Goal: Find specific page/section: Locate a particular part of the current website

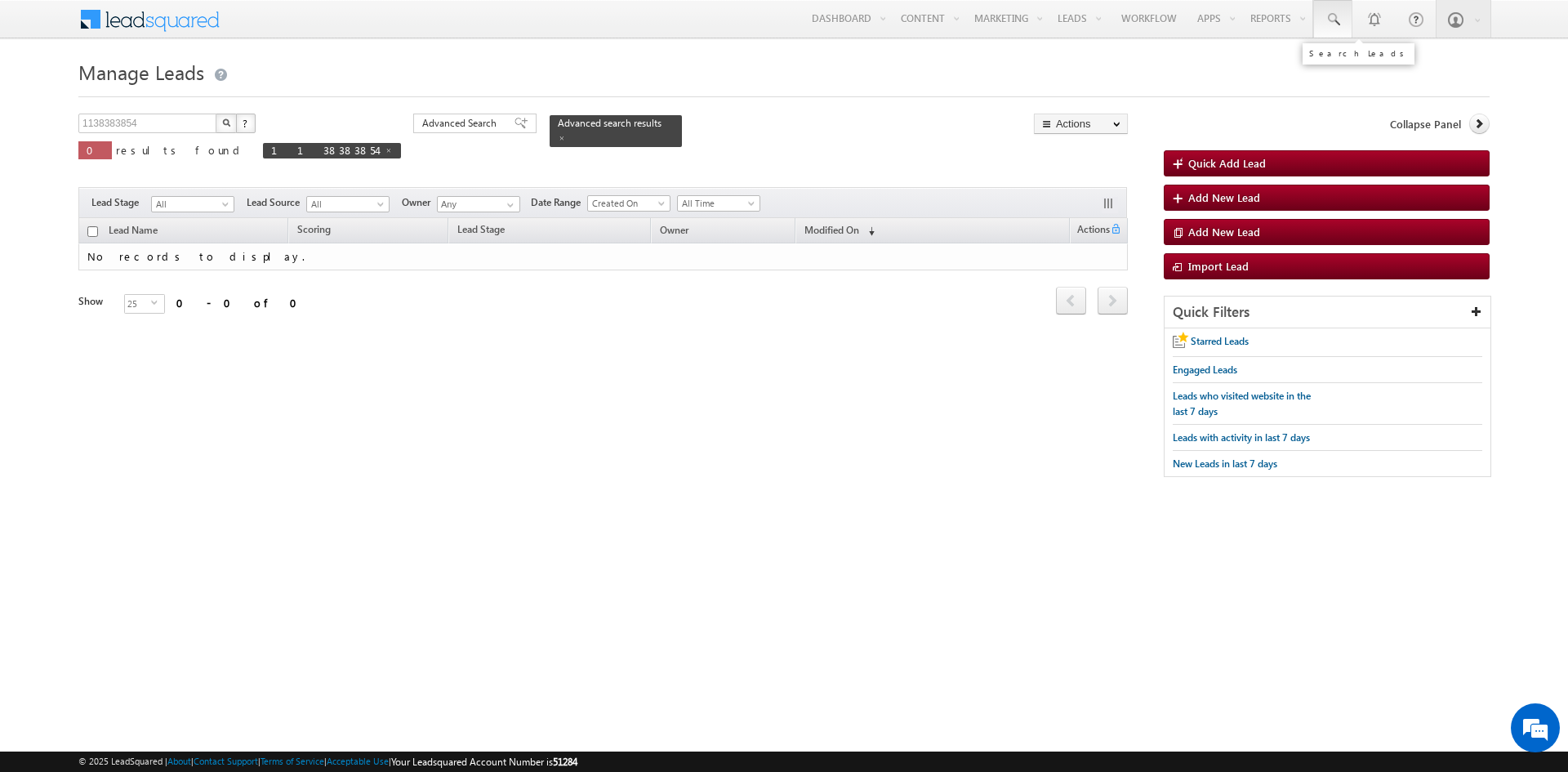
click at [1339, 31] on link at bounding box center [1332, 18] width 39 height 37
paste input "3777277777""
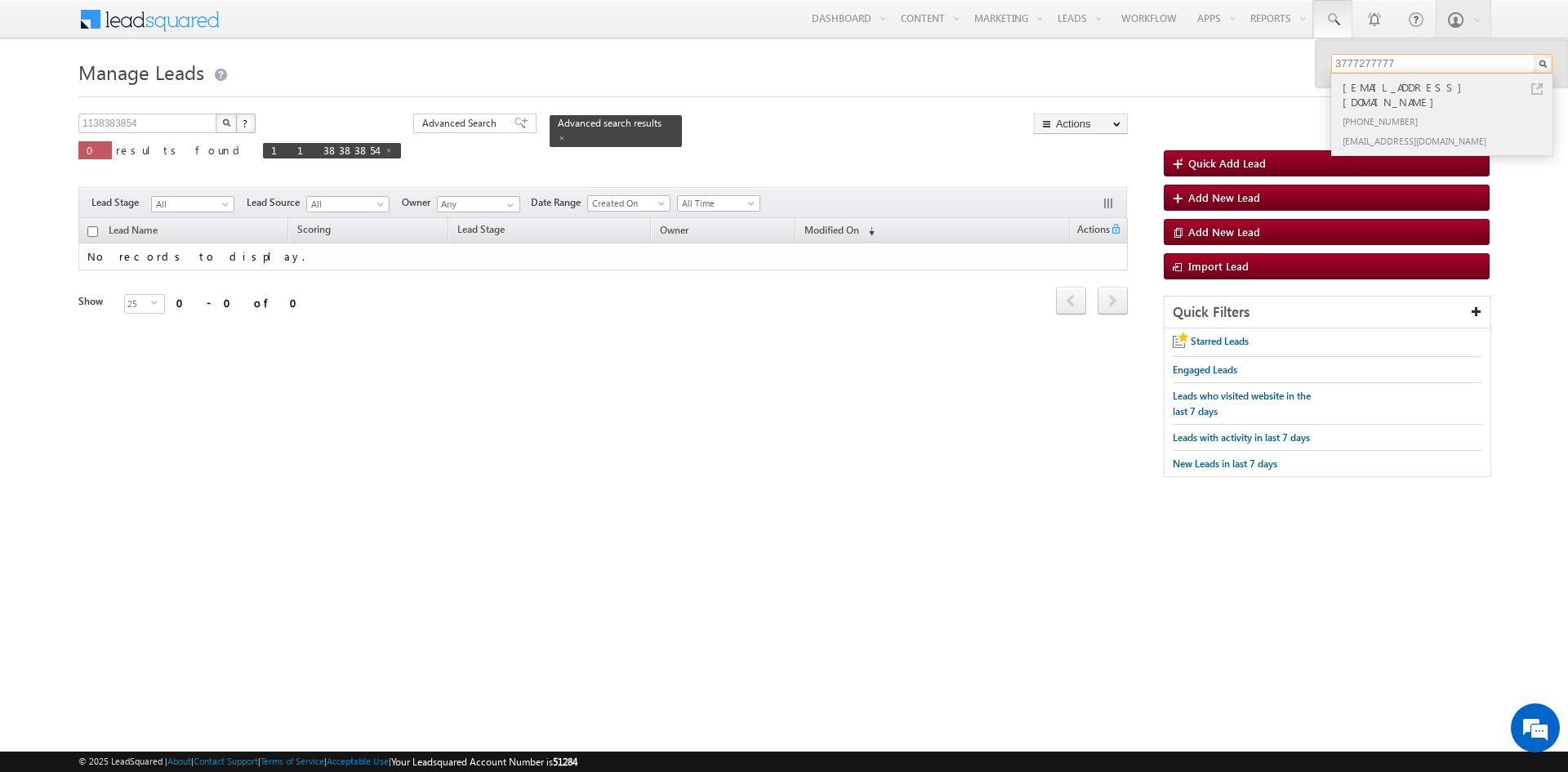
type input "3777277777"
click at [1437, 131] on div "non-verified@3777277777.com" at bounding box center [1449, 140] width 219 height 19
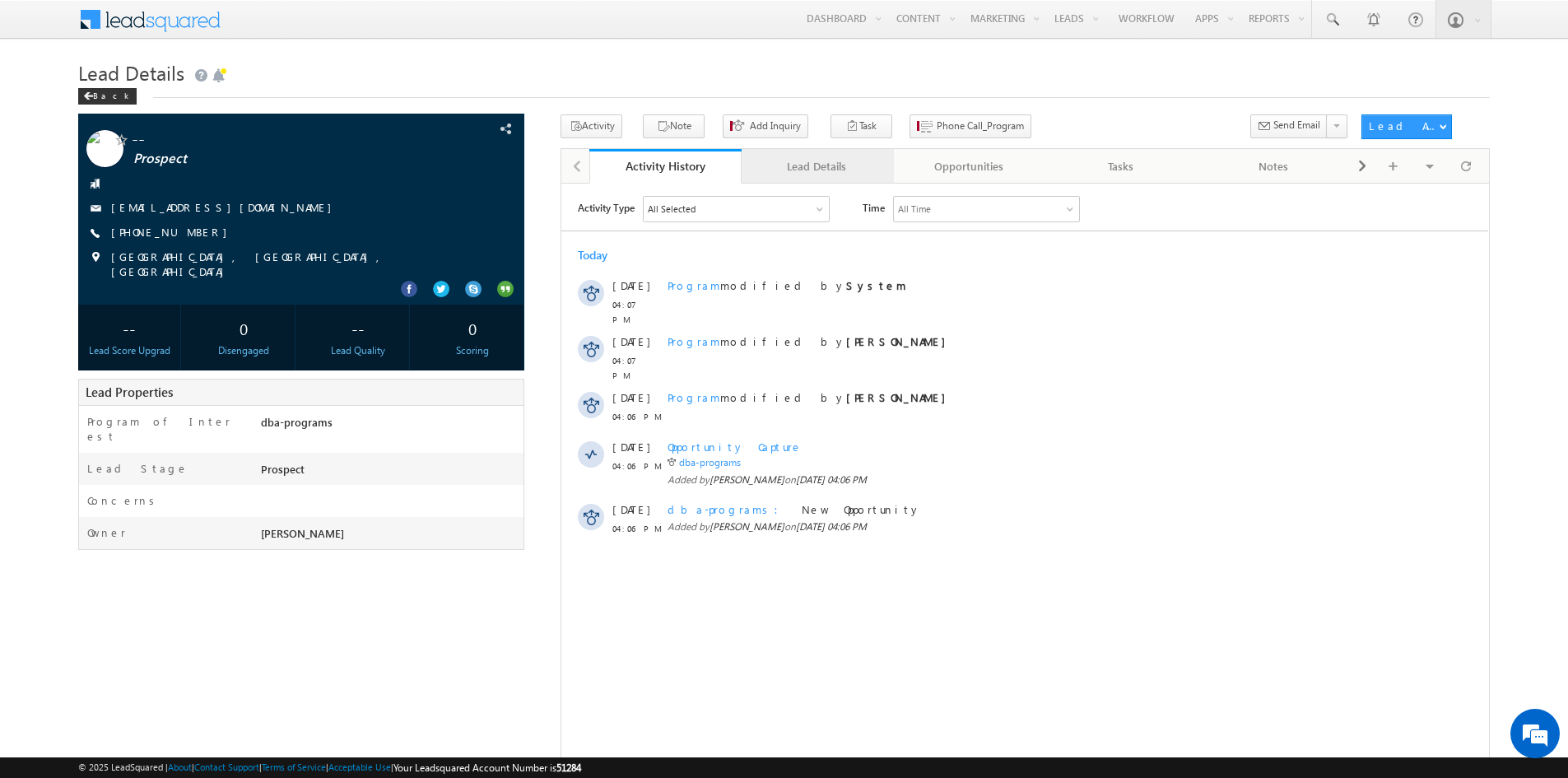
click at [828, 175] on div "Lead Details" at bounding box center [817, 166] width 124 height 19
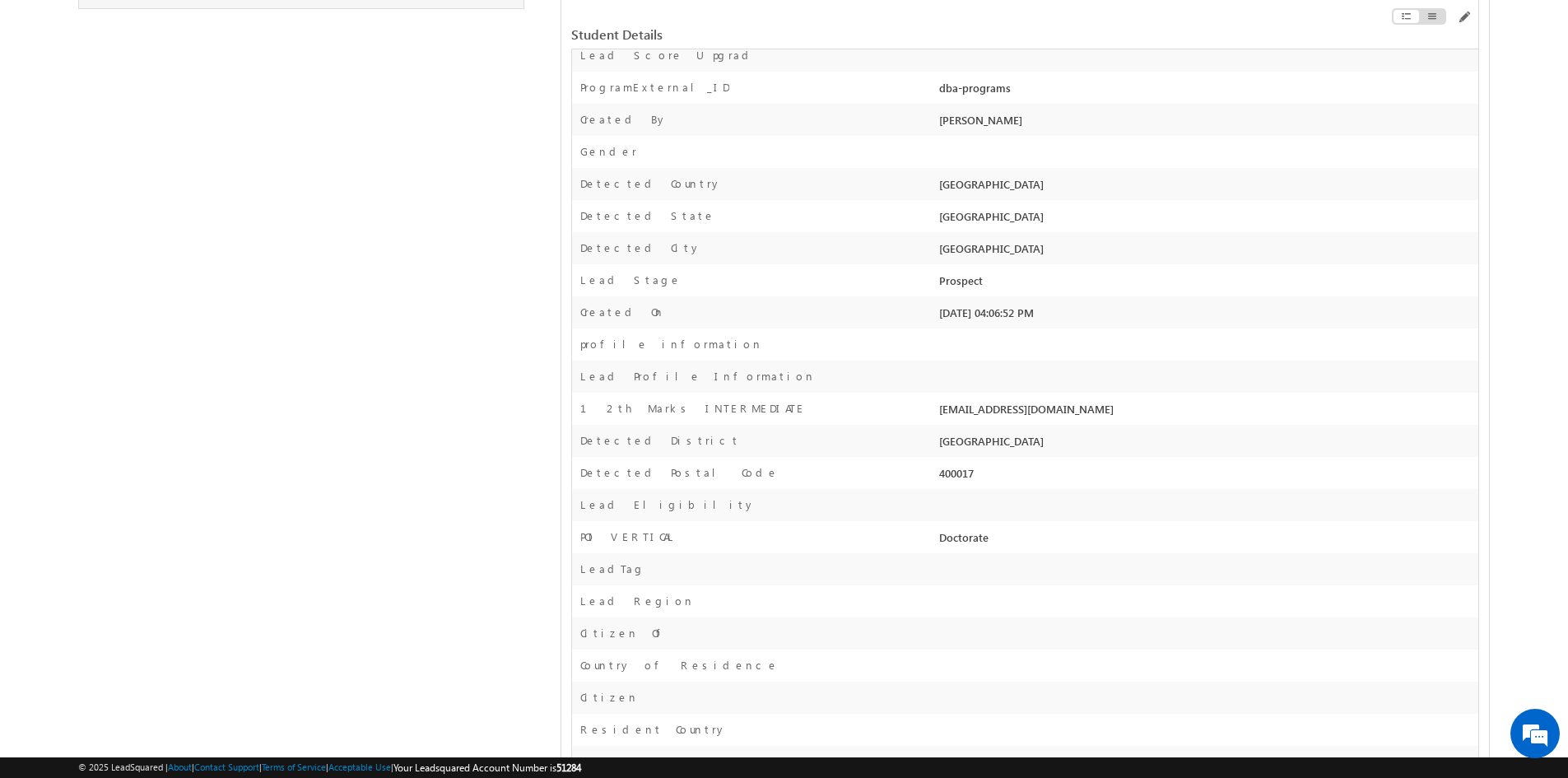
scroll to position [435, 0]
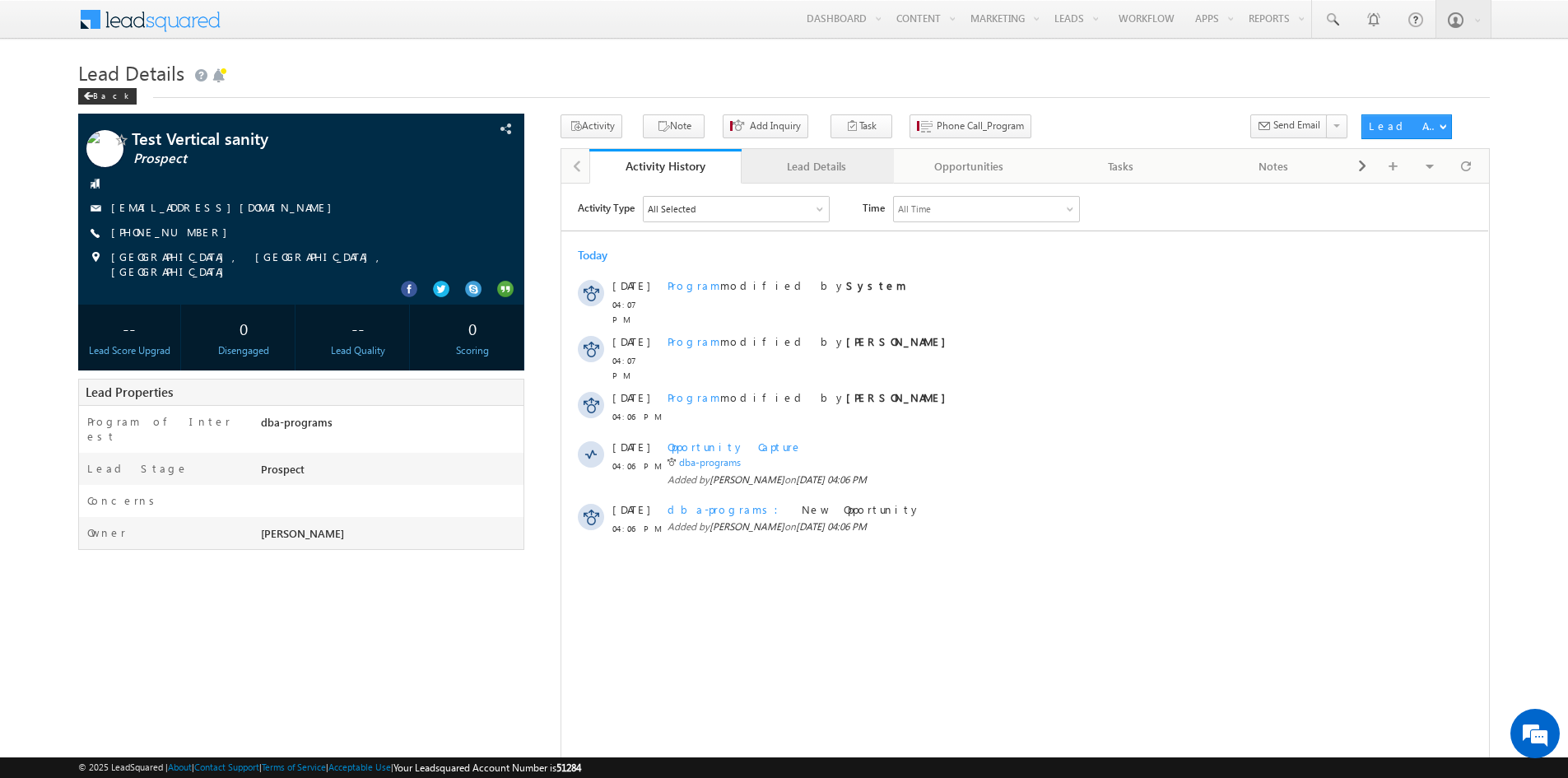
click at [821, 164] on div "Lead Details" at bounding box center [817, 166] width 124 height 19
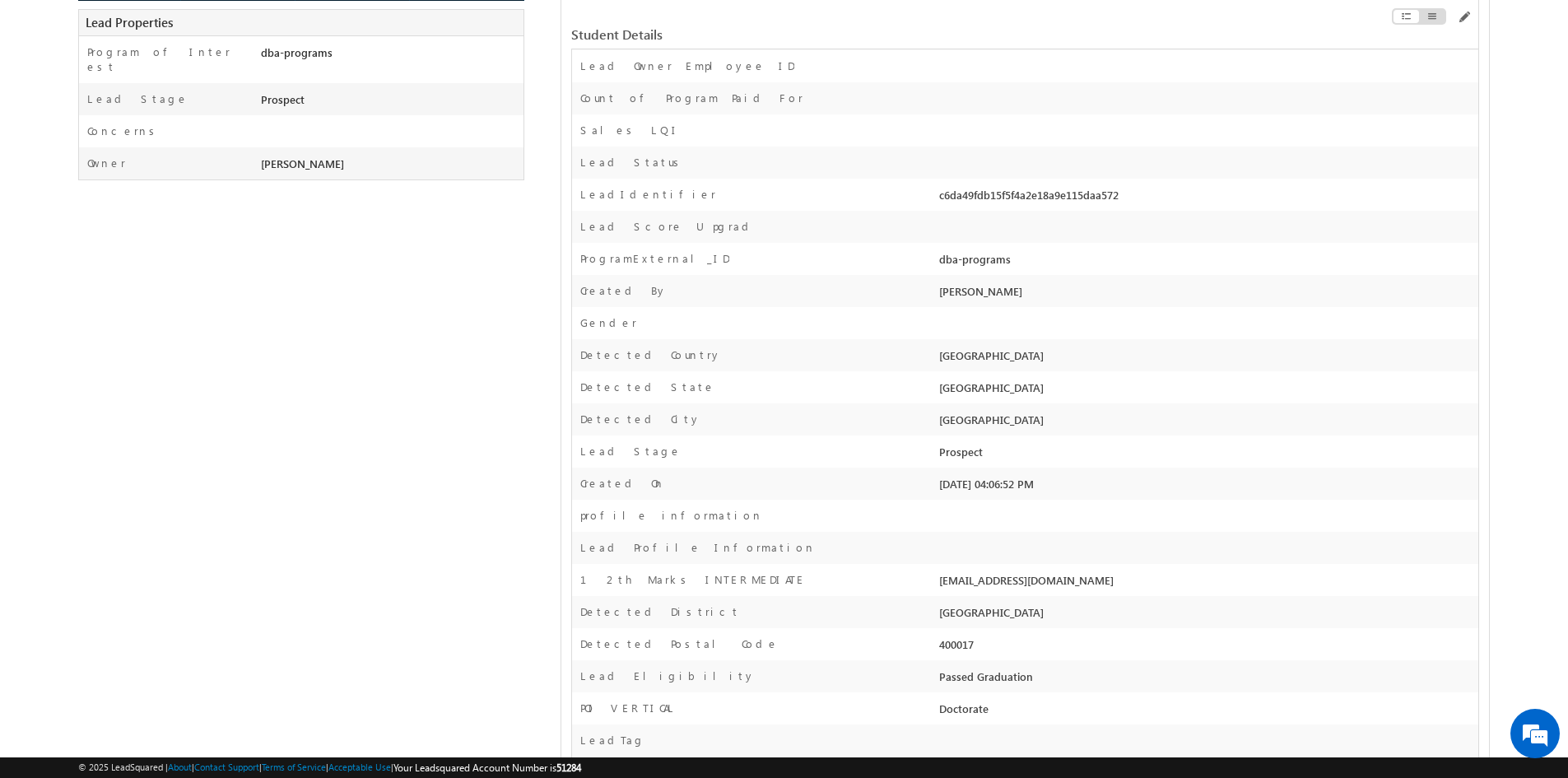
scroll to position [370, 0]
drag, startPoint x: 929, startPoint y: 580, endPoint x: 1095, endPoint y: 583, distance: 166.0
click at [1095, 583] on div "12th Marks INTERMEDIATE 3777277777@ugnoemail.com" at bounding box center [1024, 578] width 905 height 32
click at [1095, 583] on div "3777277777@ugnoemail.com" at bounding box center [1207, 582] width 544 height 23
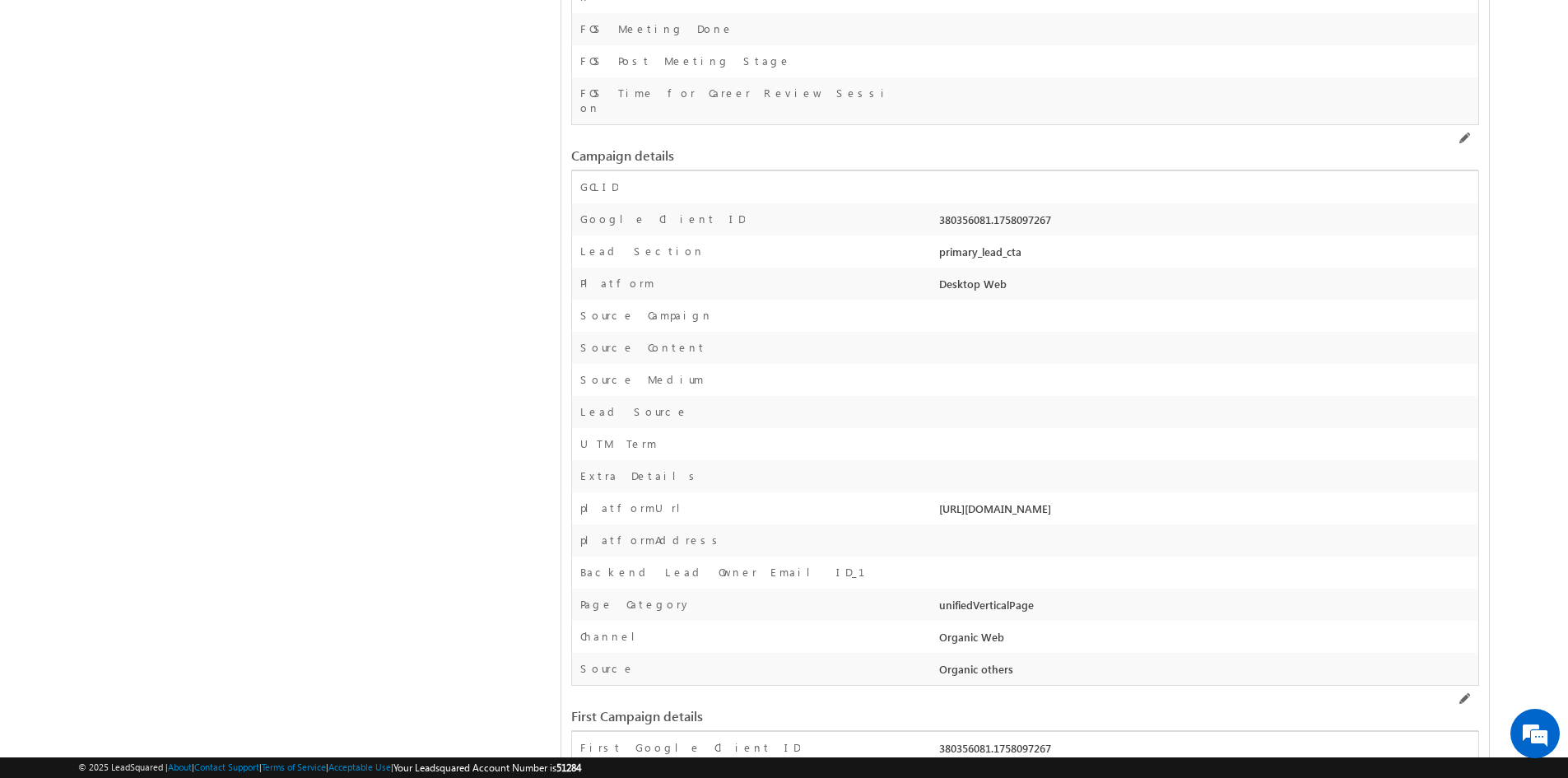
scroll to position [4116, 0]
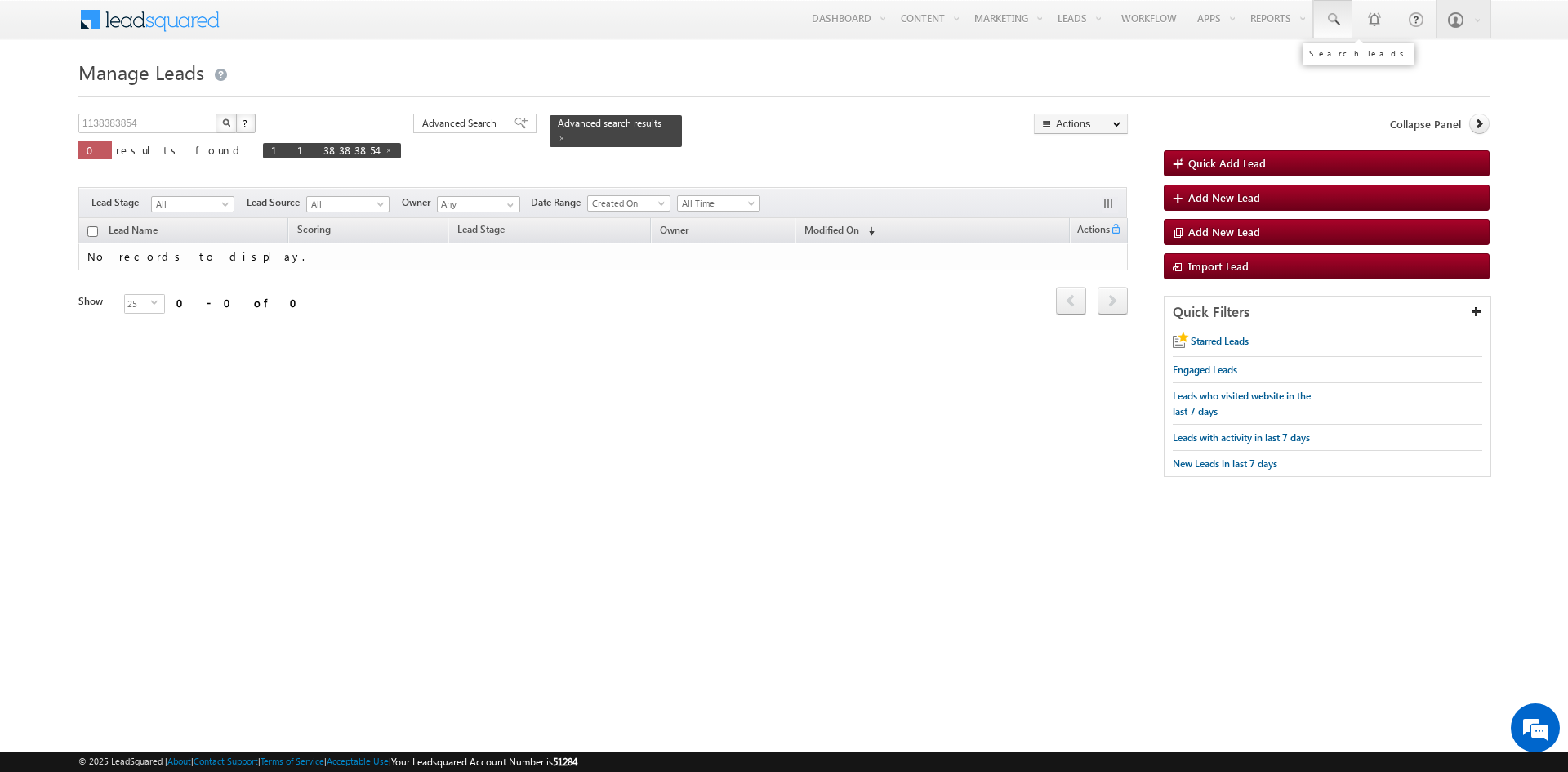
click at [1328, 19] on span at bounding box center [1332, 19] width 16 height 16
paste input "918376626263"
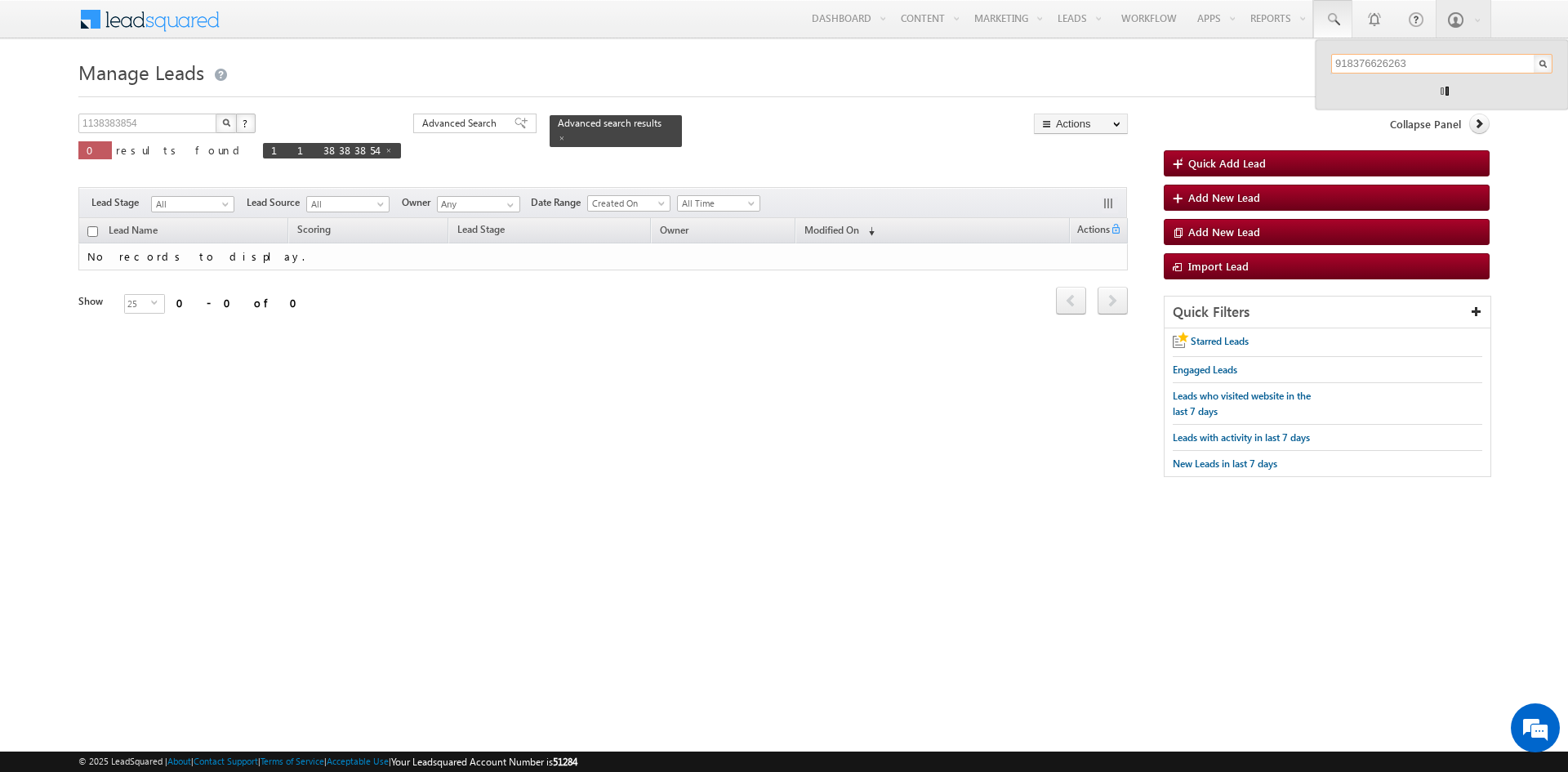
click at [1347, 63] on input "918376626263" at bounding box center [1441, 63] width 221 height 19
type input "8376626263"
click at [1472, 103] on div "+91-8376626263" at bounding box center [1449, 106] width 219 height 19
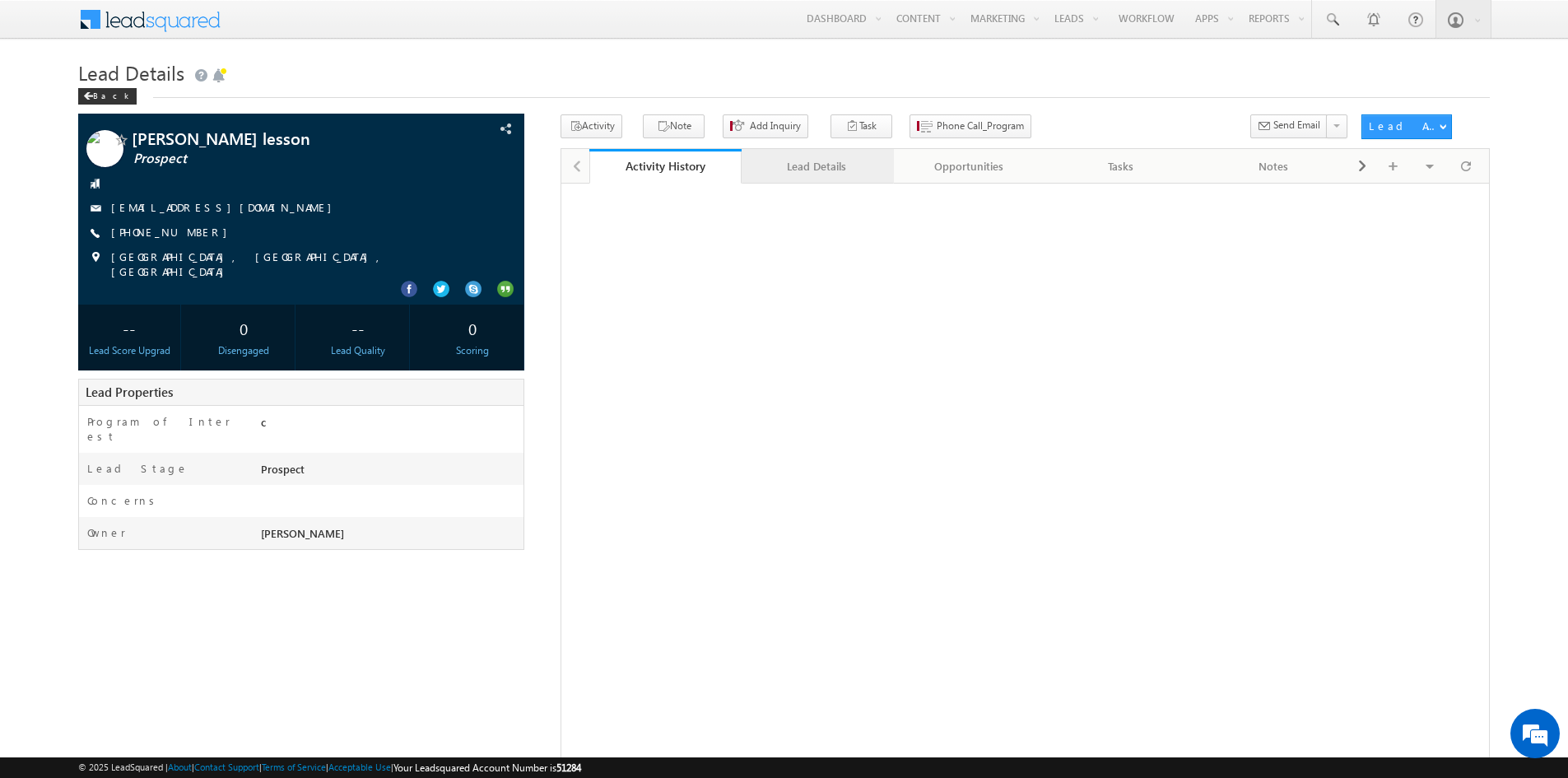
click at [820, 173] on div "Lead Details" at bounding box center [817, 166] width 124 height 19
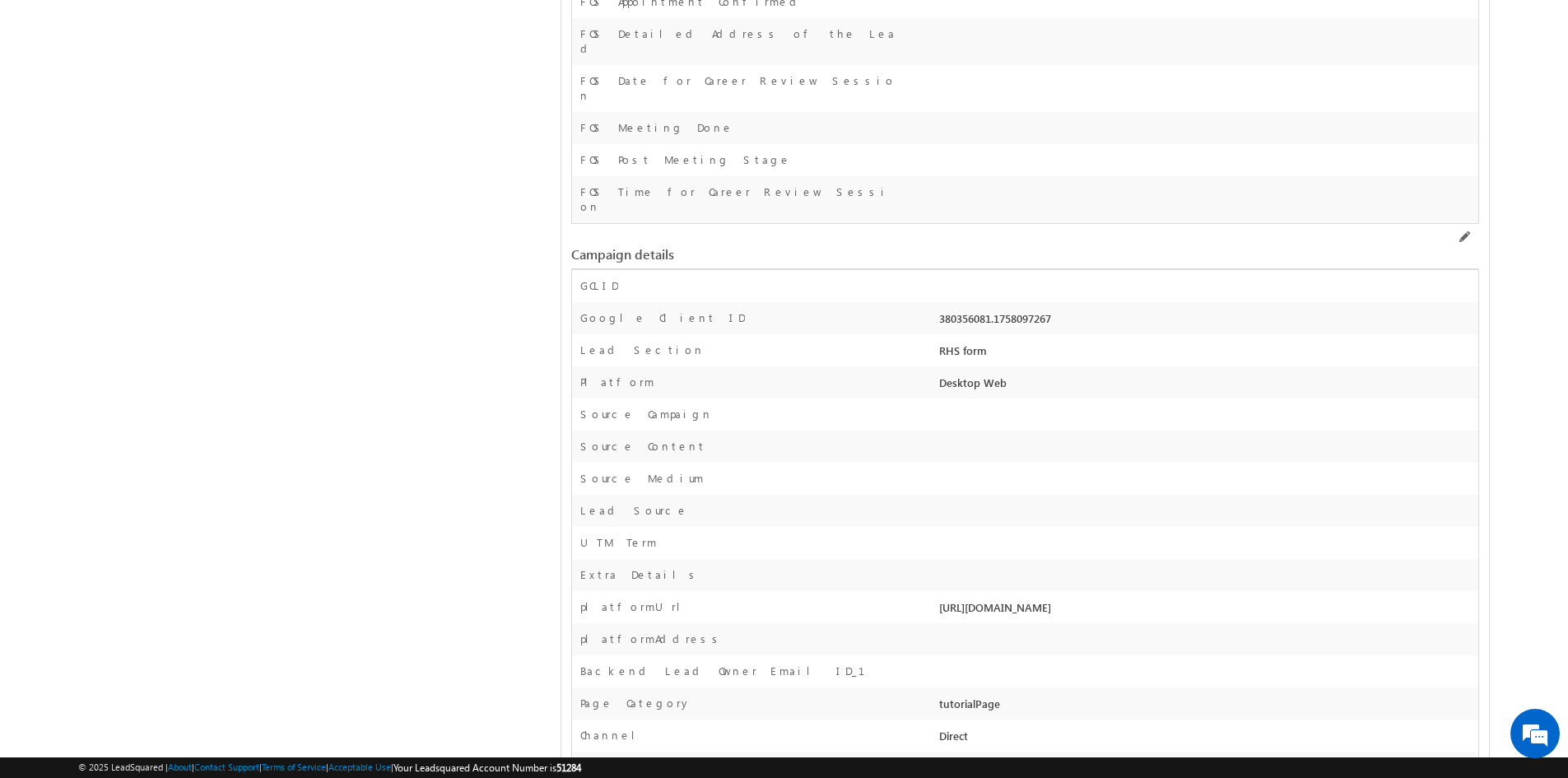
scroll to position [4017, 0]
drag, startPoint x: 1337, startPoint y: 549, endPoint x: 964, endPoint y: 573, distance: 373.8
click at [964, 573] on div "GCLID Google Client ID 380356081.1758097267 Lead Section RHS form Platform Desk…" at bounding box center [1024, 526] width 907 height 515
click at [964, 631] on div at bounding box center [1207, 642] width 544 height 23
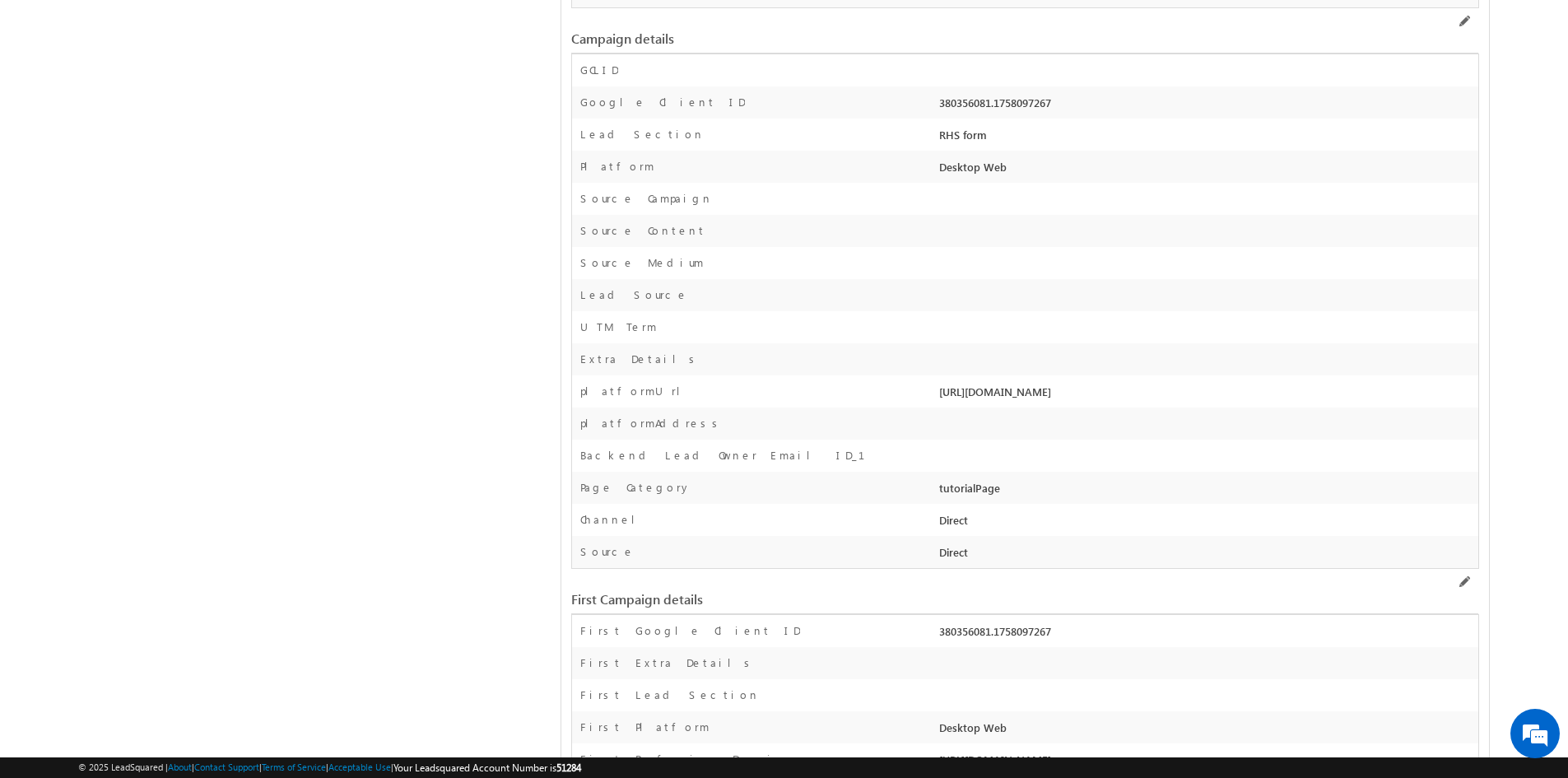
scroll to position [4257, 0]
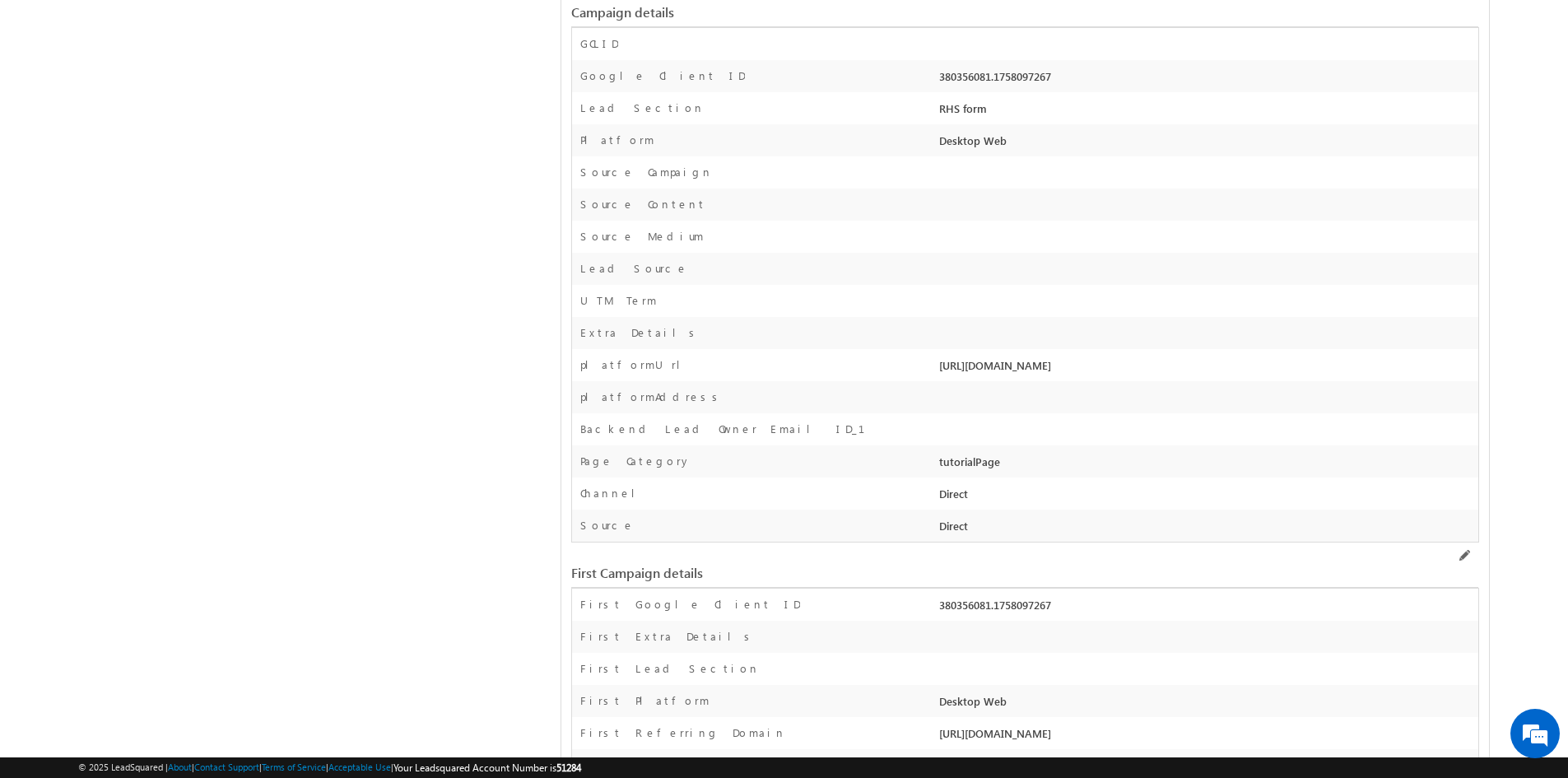
click at [924, 453] on div "Page Category" at bounding box center [753, 465] width 362 height 24
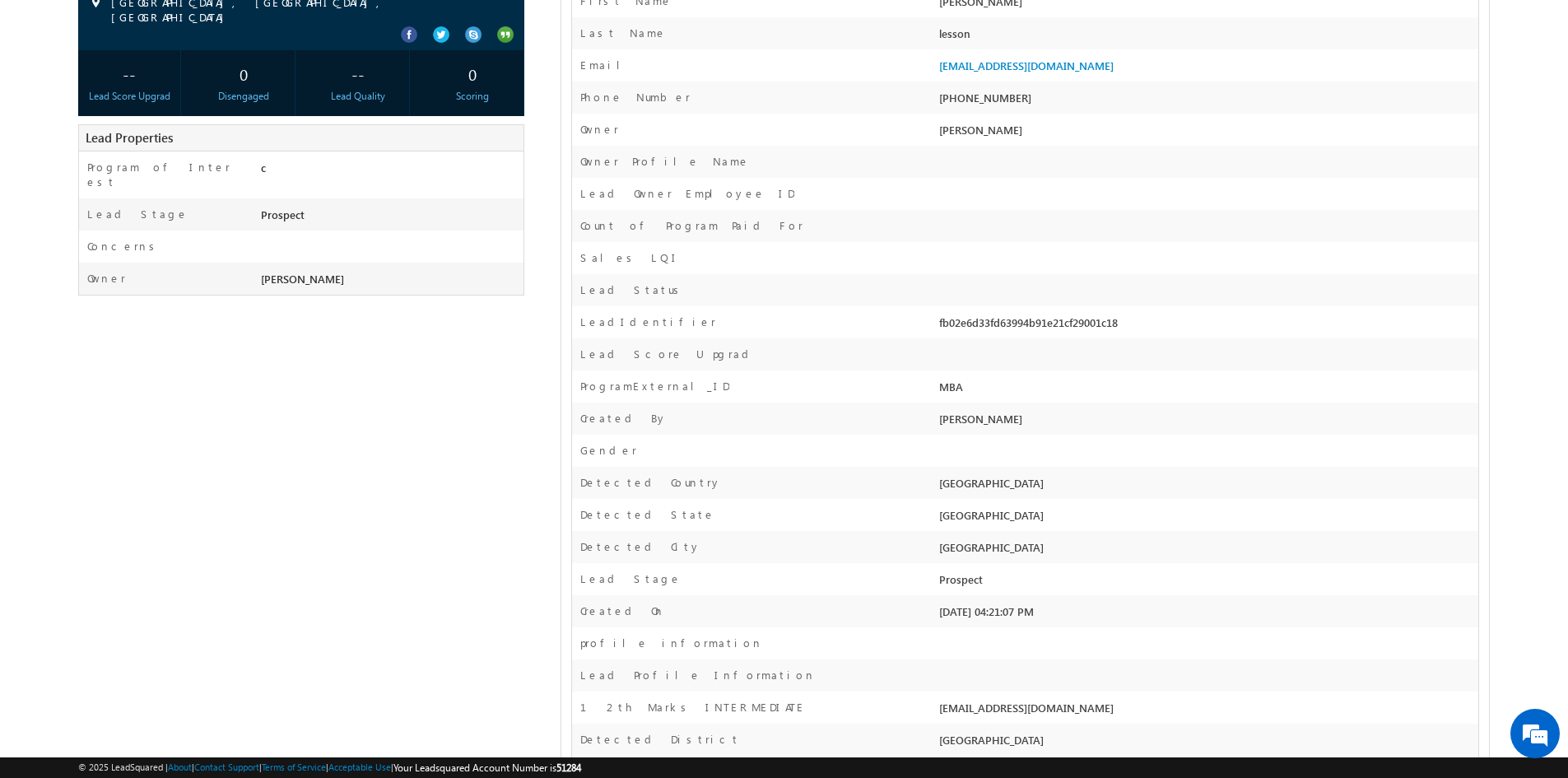
scroll to position [0, 0]
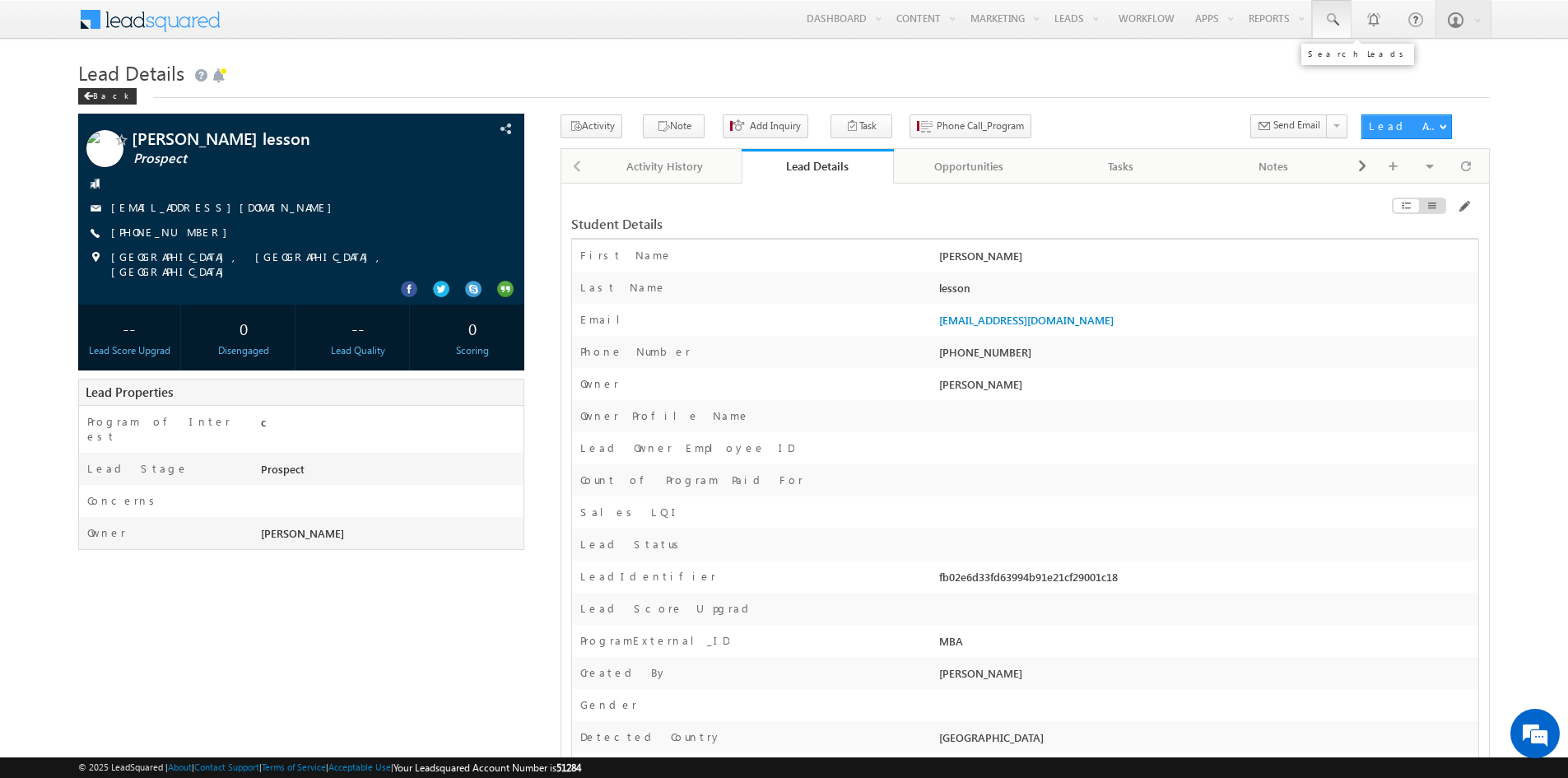
click at [1341, 24] on link at bounding box center [1332, 18] width 40 height 38
paste input "918733773636"
drag, startPoint x: 1347, startPoint y: 66, endPoint x: 1303, endPoint y: 74, distance: 44.7
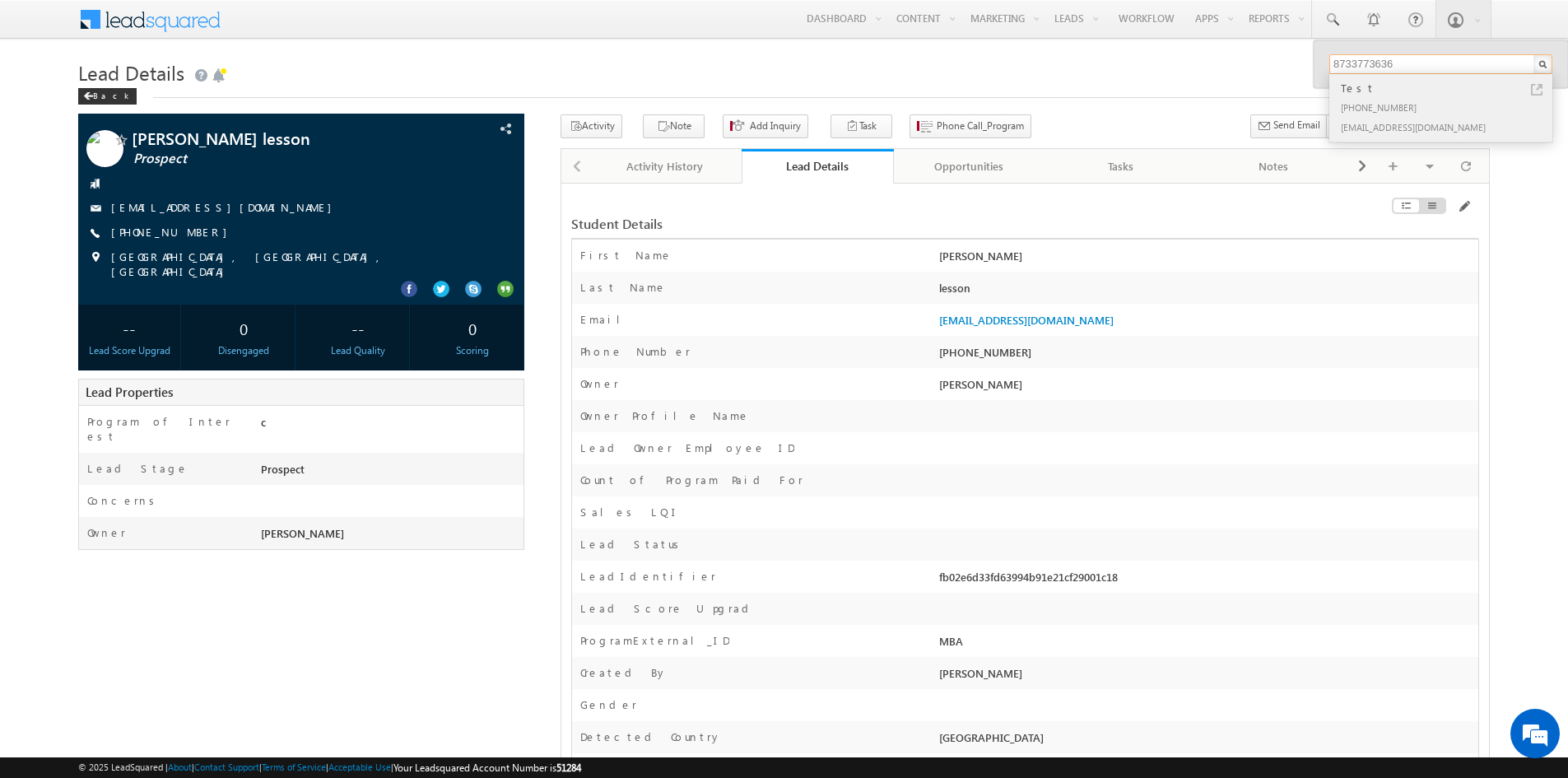
type input "8733773636"
click at [1487, 97] on div "[PHONE_NUMBER]" at bounding box center [1448, 107] width 221 height 19
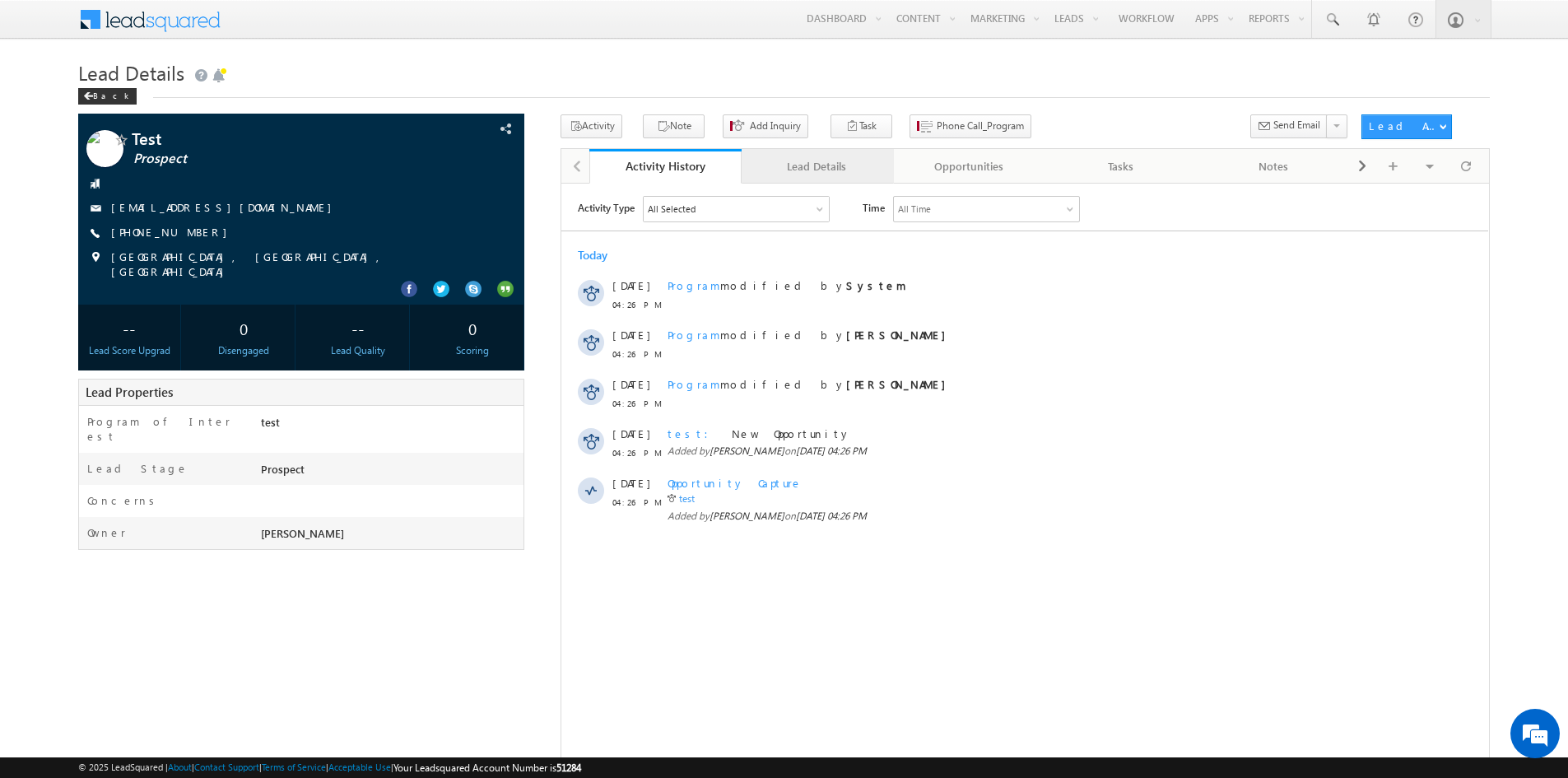
click at [819, 161] on div "Lead Details" at bounding box center [817, 166] width 124 height 19
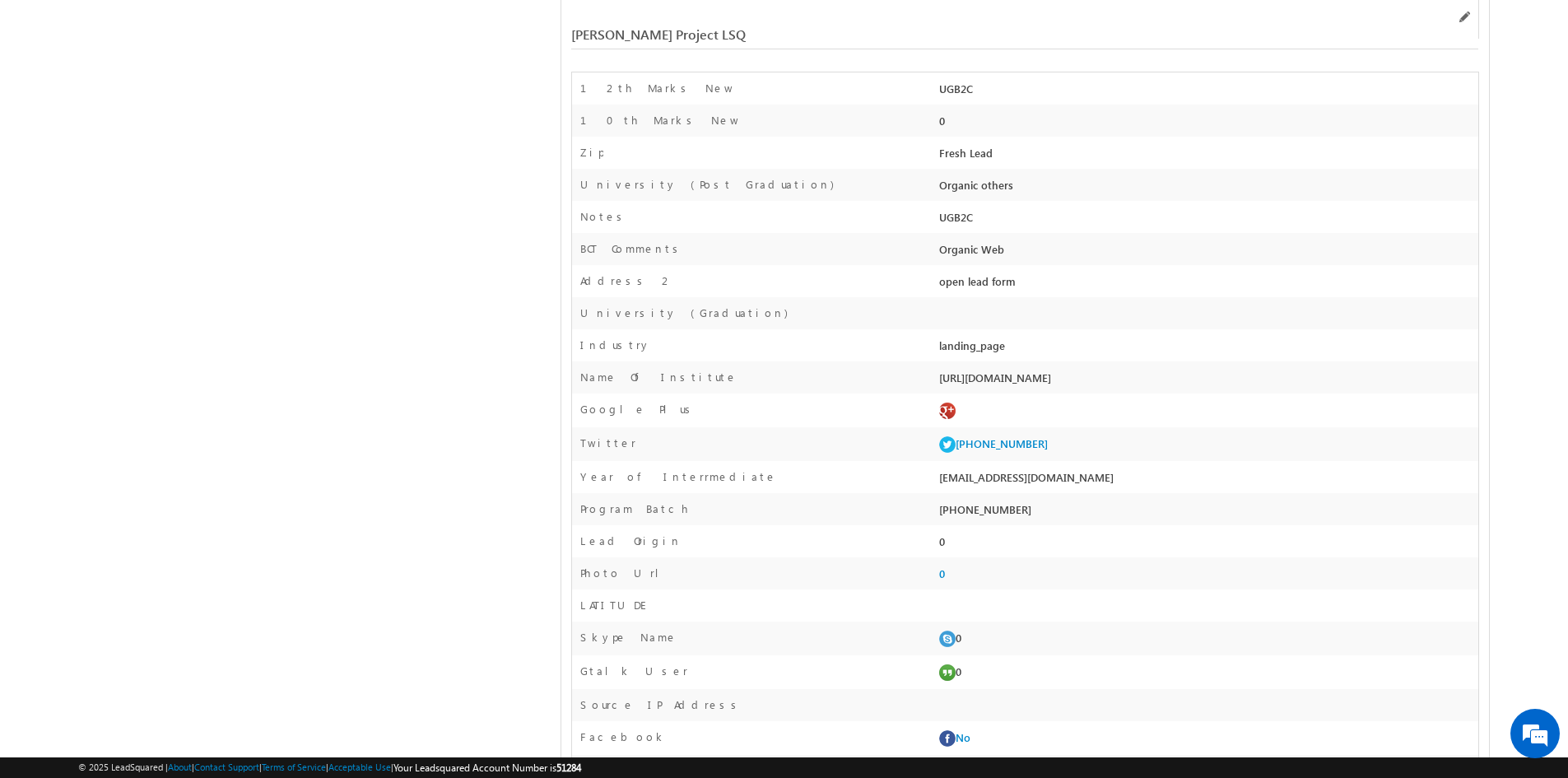
scroll to position [5279, 0]
